Goal: Information Seeking & Learning: Stay updated

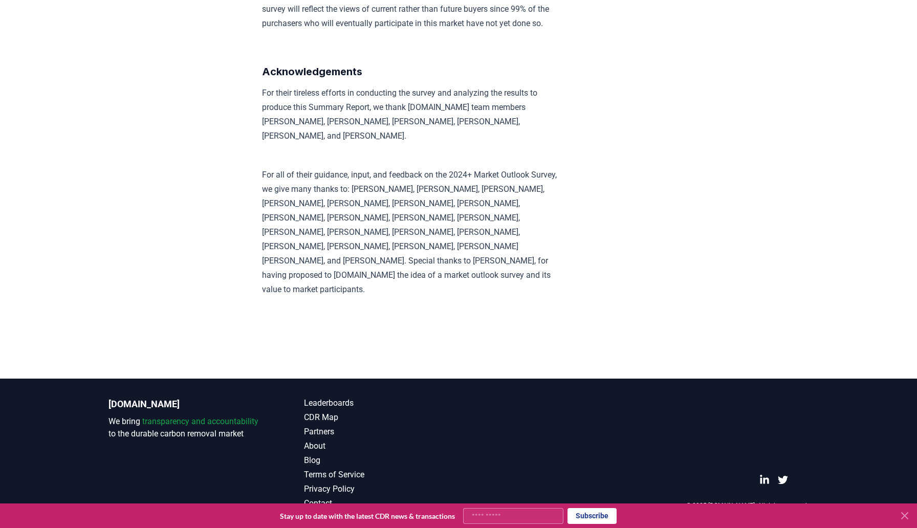
scroll to position [7090, 0]
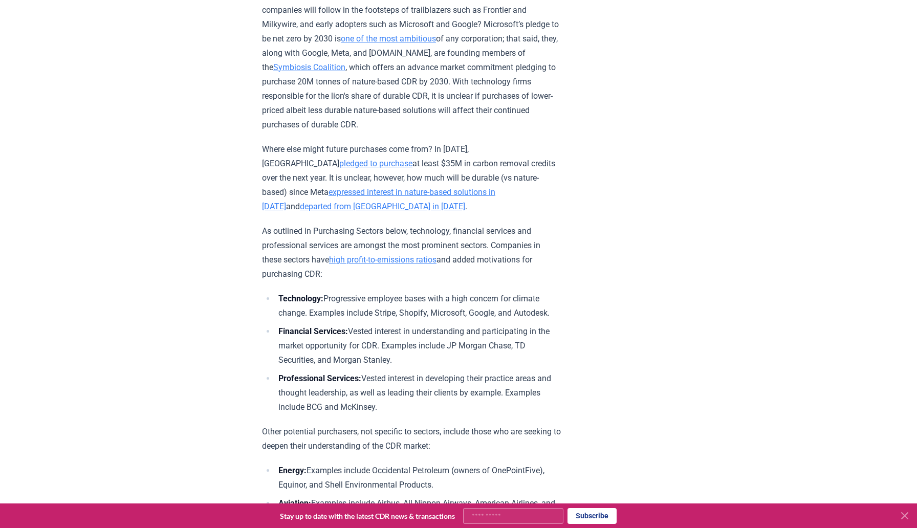
scroll to position [3202, 0]
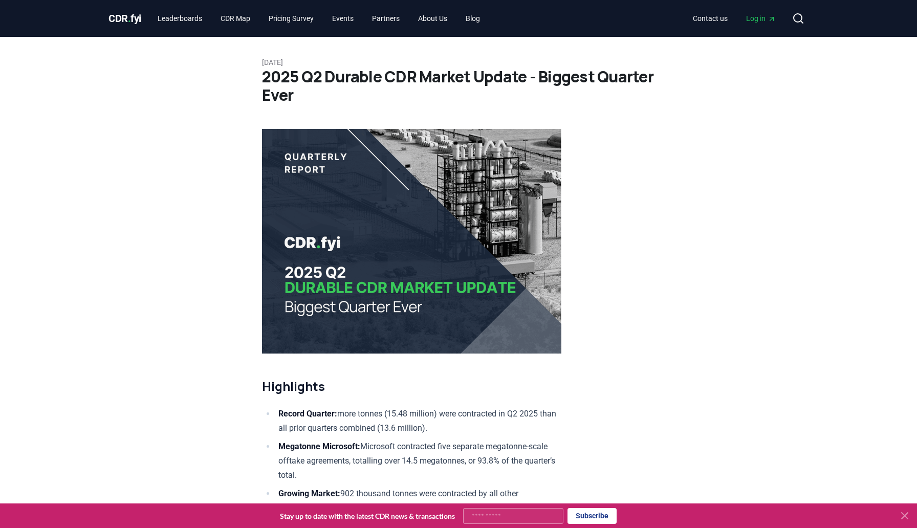
scroll to position [7, 0]
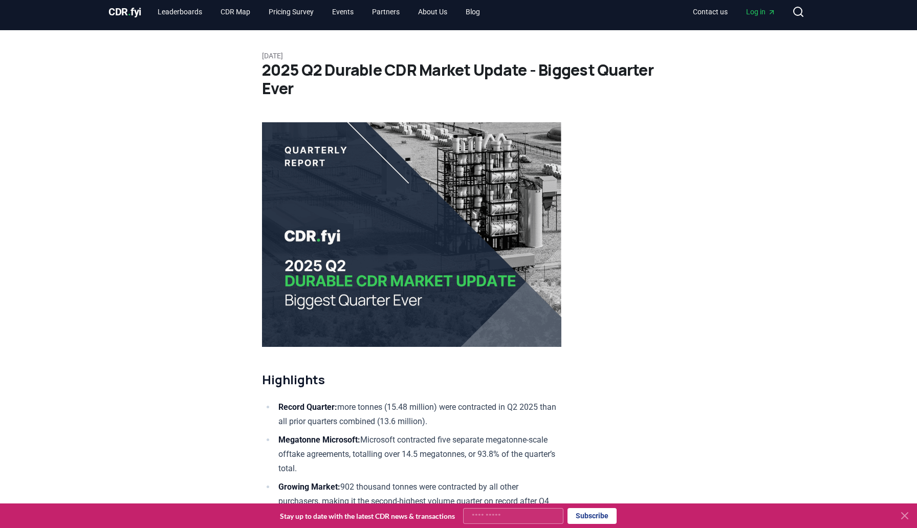
click at [360, 239] on img at bounding box center [411, 234] width 299 height 225
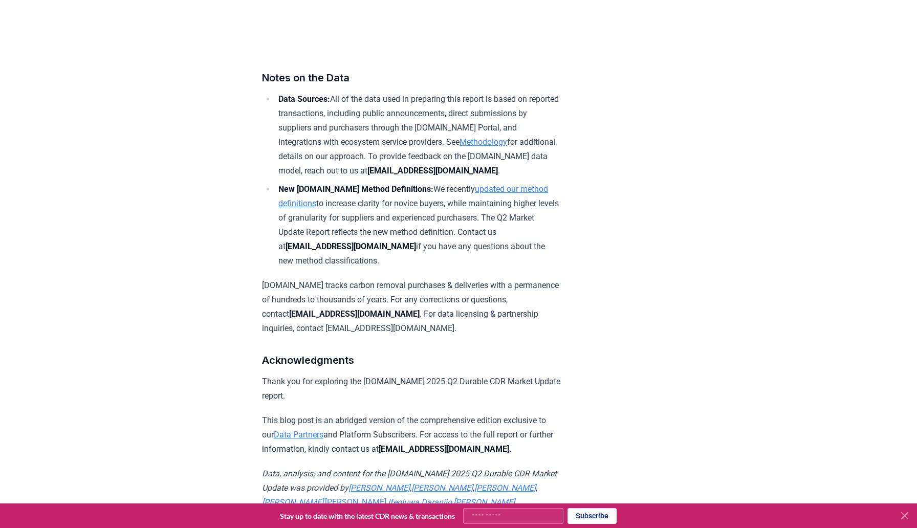
scroll to position [6422, 0]
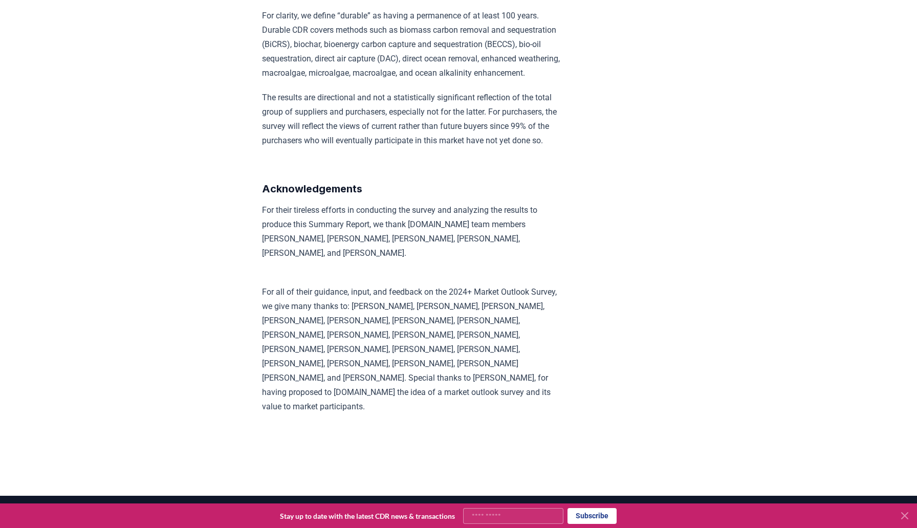
scroll to position [7090, 0]
